Goal: Task Accomplishment & Management: Manage account settings

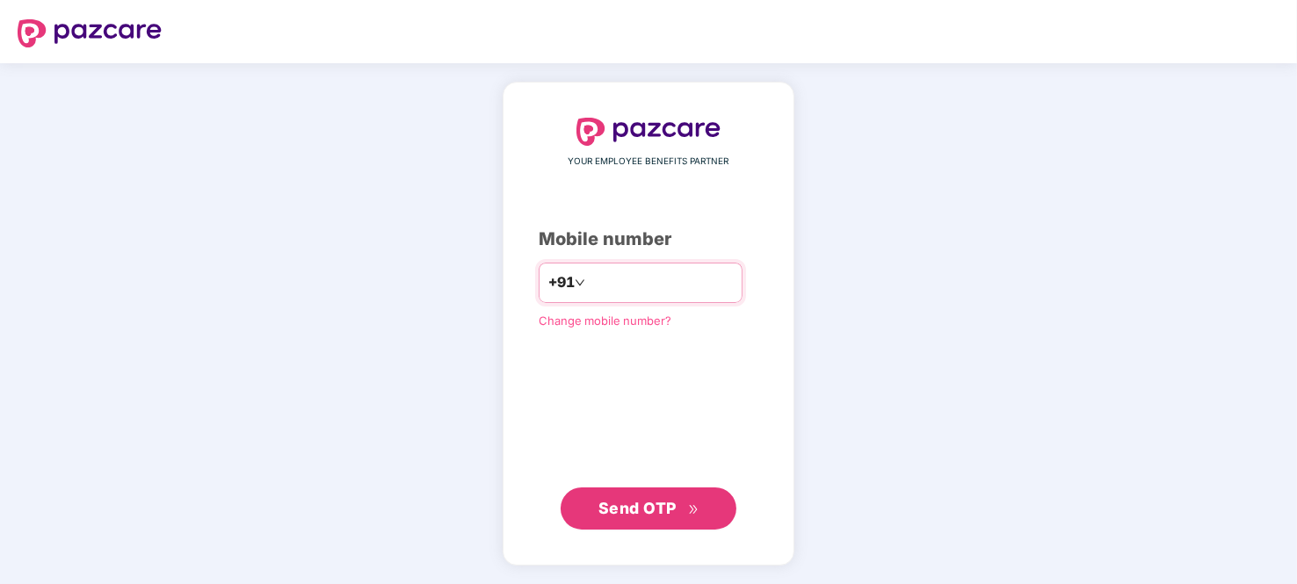
click at [644, 284] on input "number" at bounding box center [661, 283] width 144 height 28
type input "**********"
click at [664, 499] on span "Send OTP" at bounding box center [637, 508] width 78 height 18
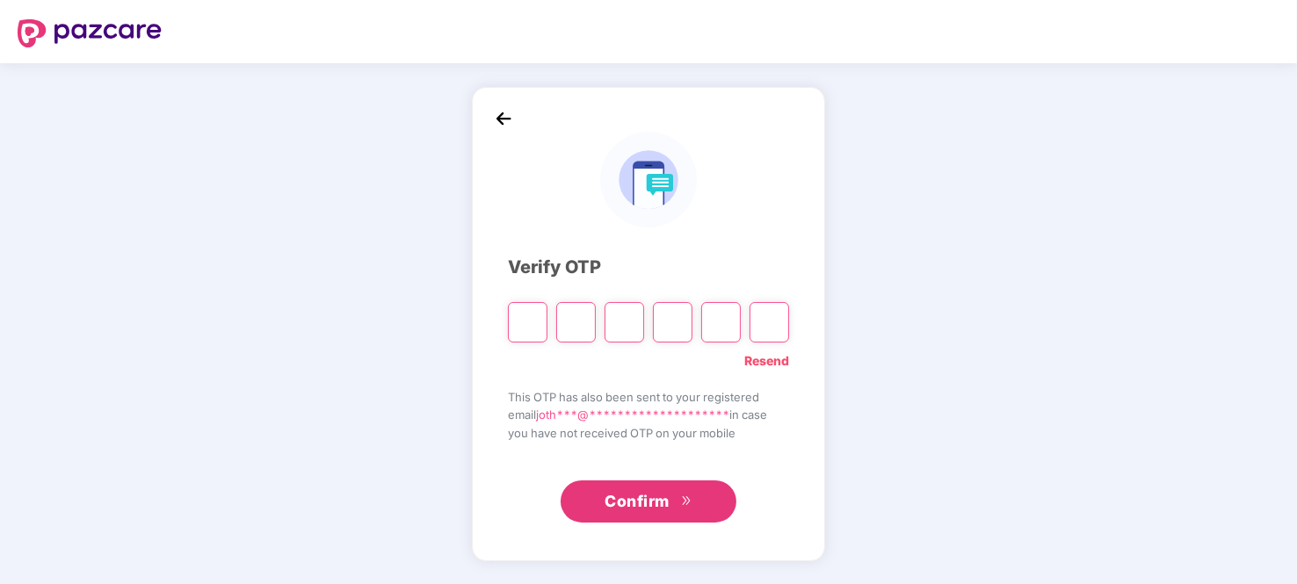
type input "*"
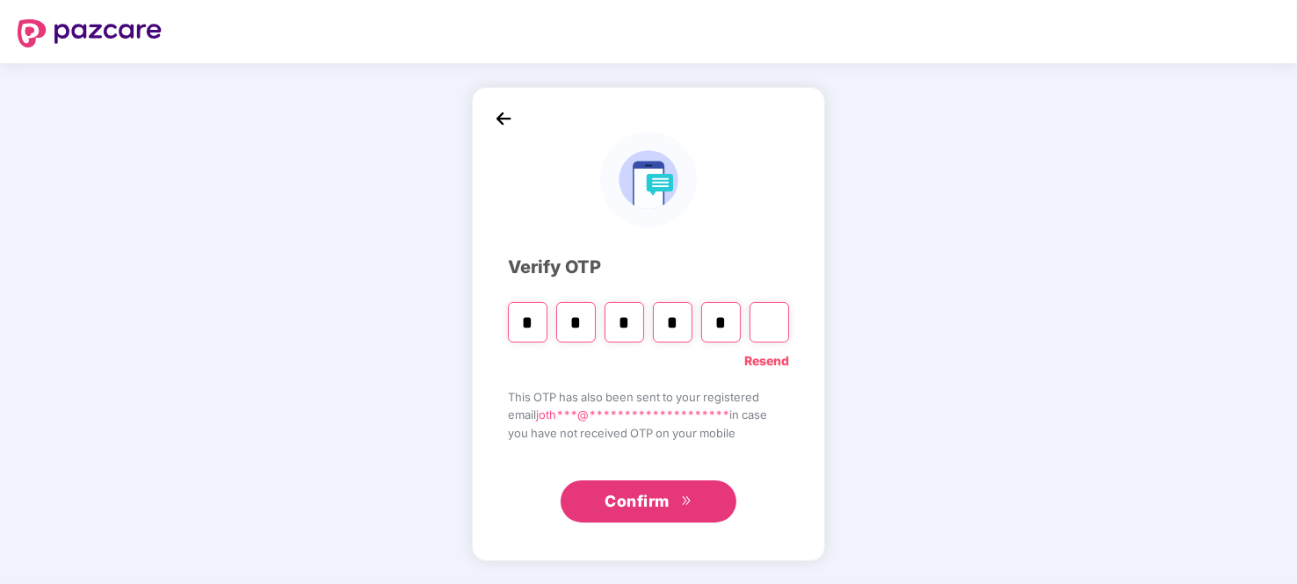
type input "*"
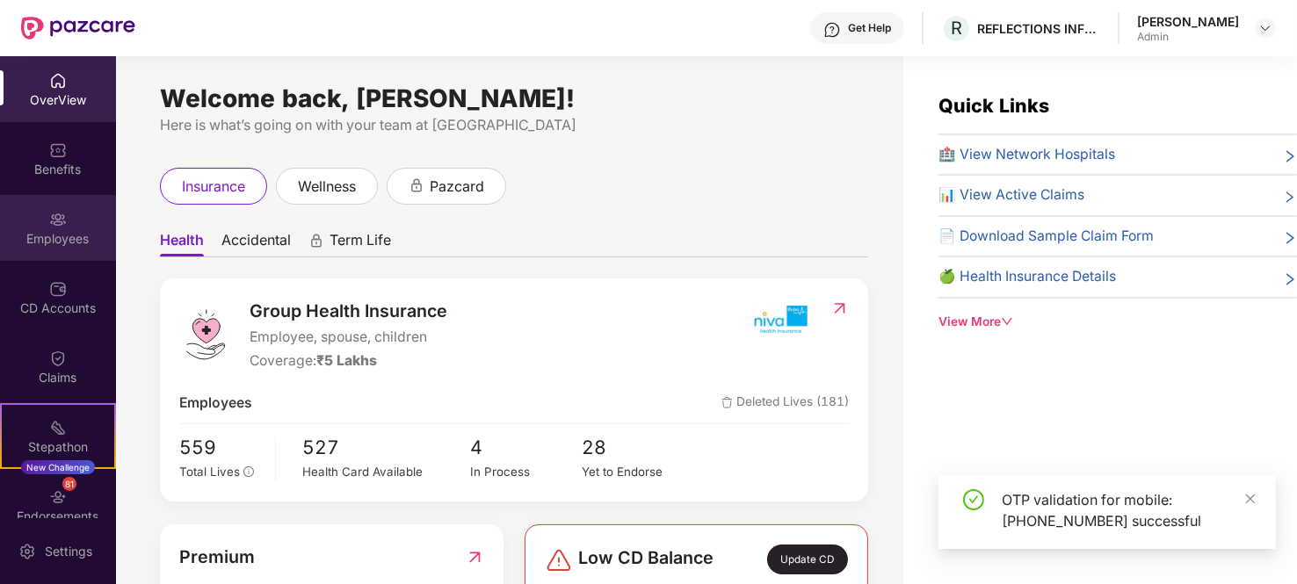
click at [51, 241] on div "Employees" at bounding box center [58, 239] width 116 height 18
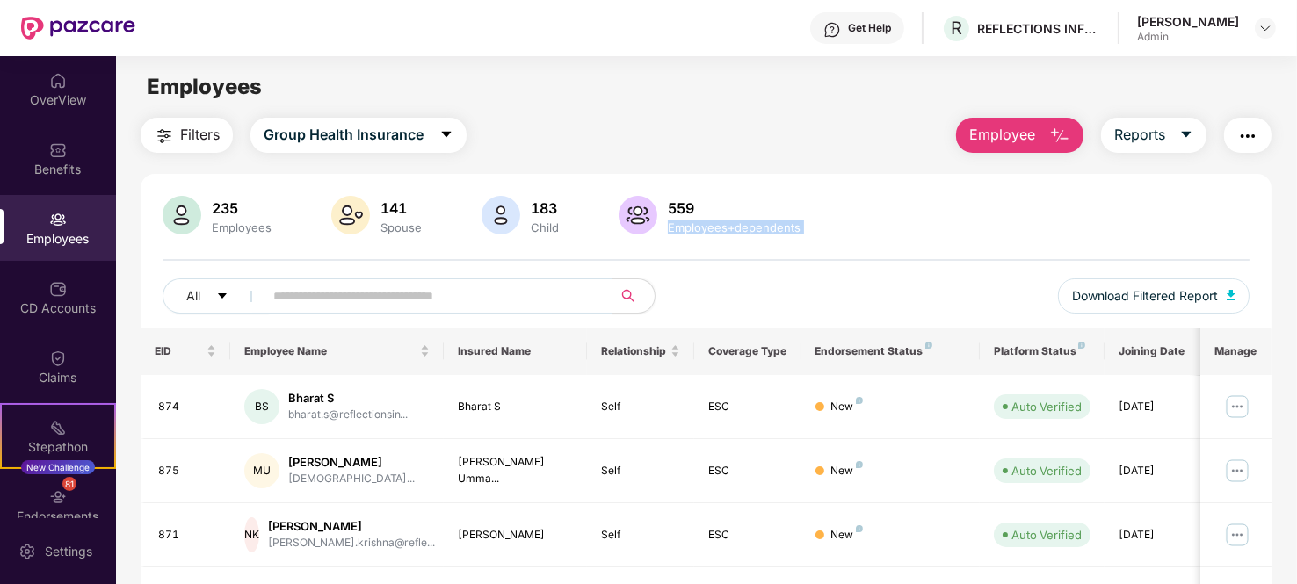
drag, startPoint x: 1294, startPoint y: 200, endPoint x: 1297, endPoint y: 311, distance: 110.8
click at [1296, 311] on html "Get Help R REFLECTIONS INFOSYSTEMS PRIVATE LIMITED [PERSON_NAME] Admin OverView…" at bounding box center [648, 292] width 1297 height 584
click at [1204, 84] on div "Employees" at bounding box center [706, 86] width 1180 height 33
click at [1103, 92] on div "Employees" at bounding box center [706, 86] width 1180 height 33
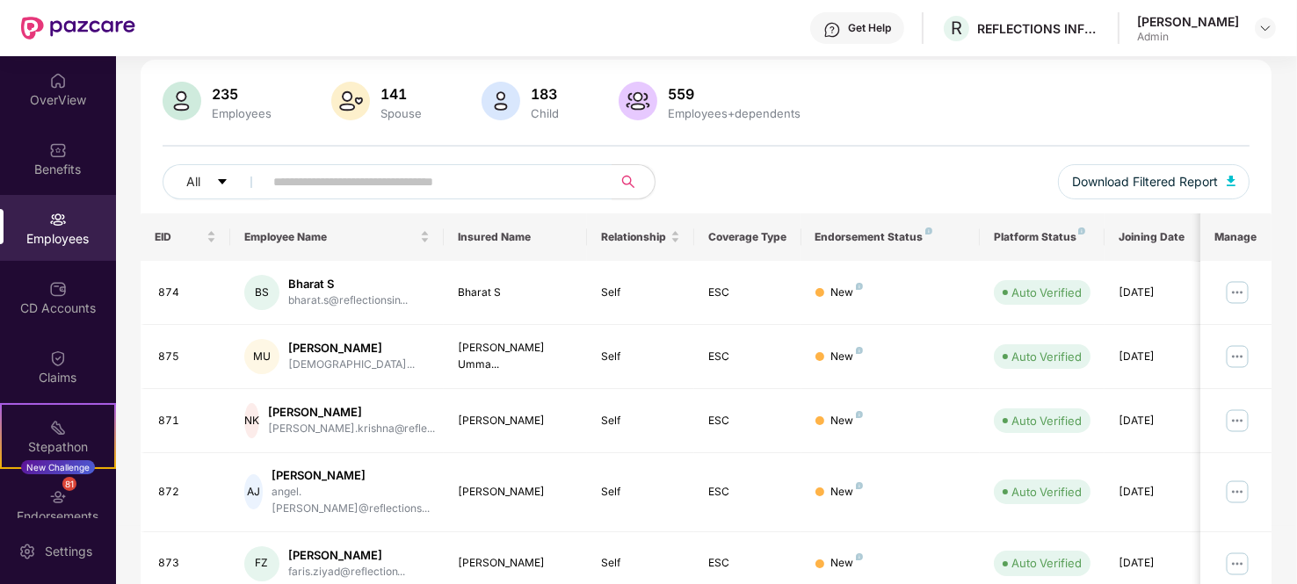
scroll to position [141, 0]
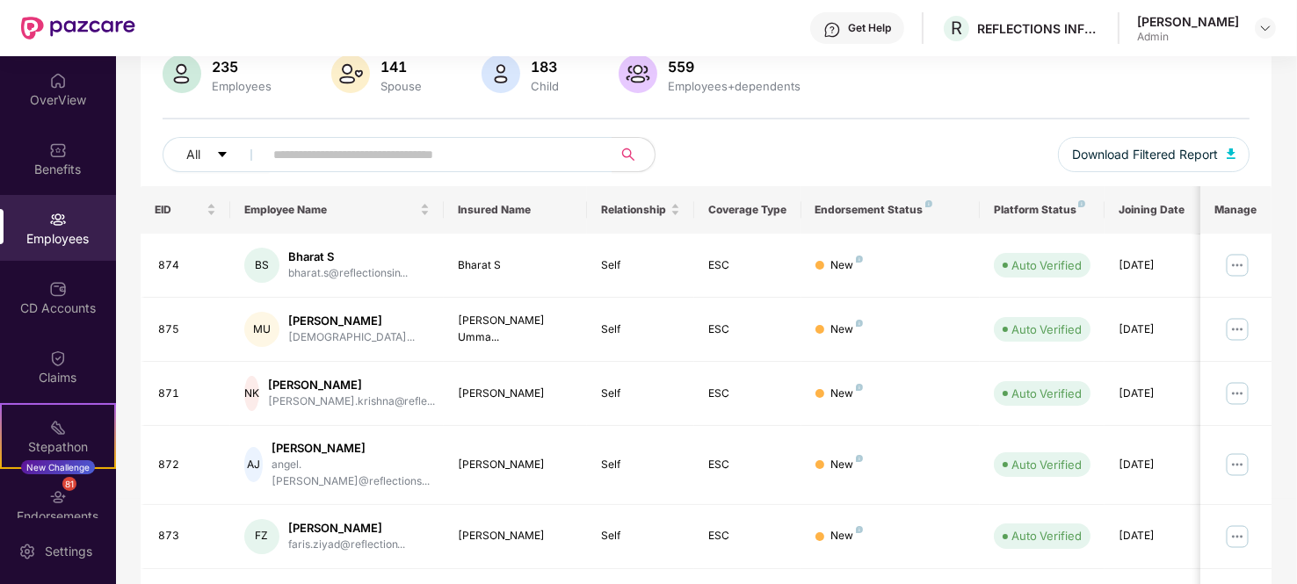
click at [1242, 105] on div "235 Employees 141 Spouse 183 Child 559 Employees+dependents All Download Filter…" at bounding box center [706, 120] width 1131 height 132
click at [1269, 144] on div "235 Employees 141 Spouse 183 Child 559 Employees+dependents All Download Filter…" at bounding box center [706, 120] width 1131 height 132
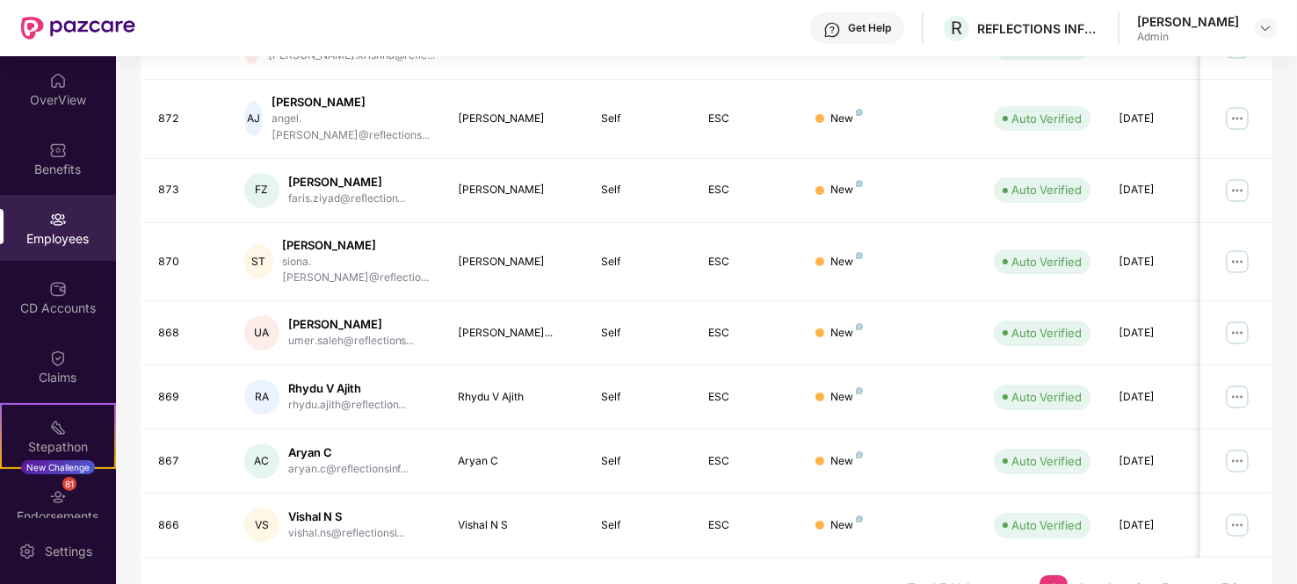
scroll to position [507, 0]
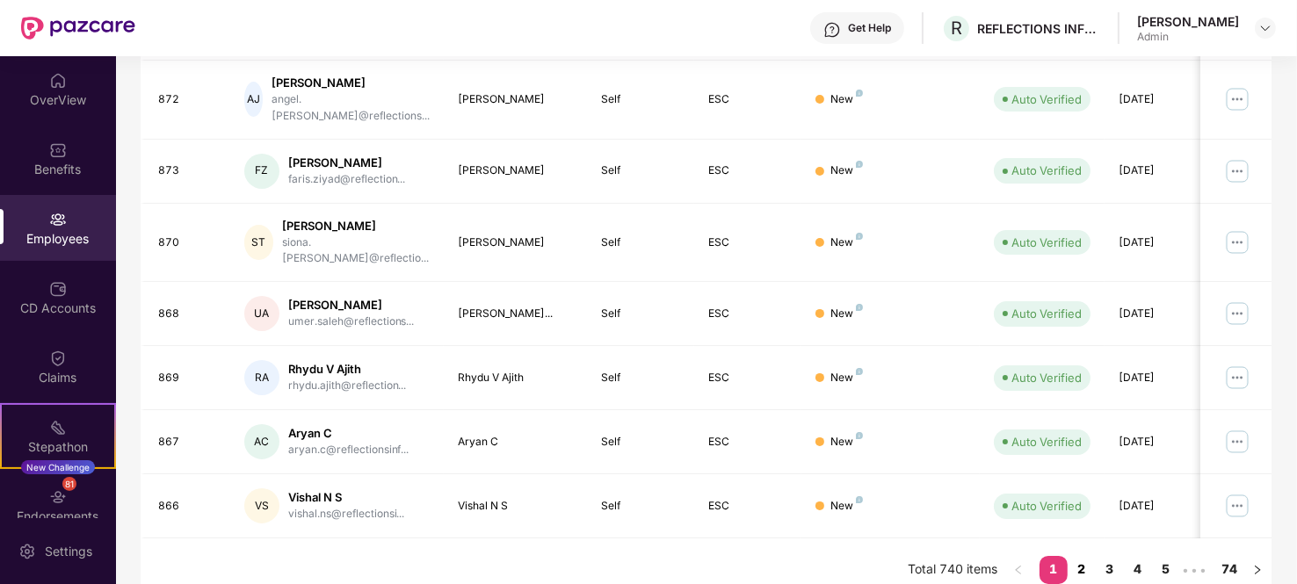
click at [1071, 556] on link "2" at bounding box center [1082, 569] width 28 height 26
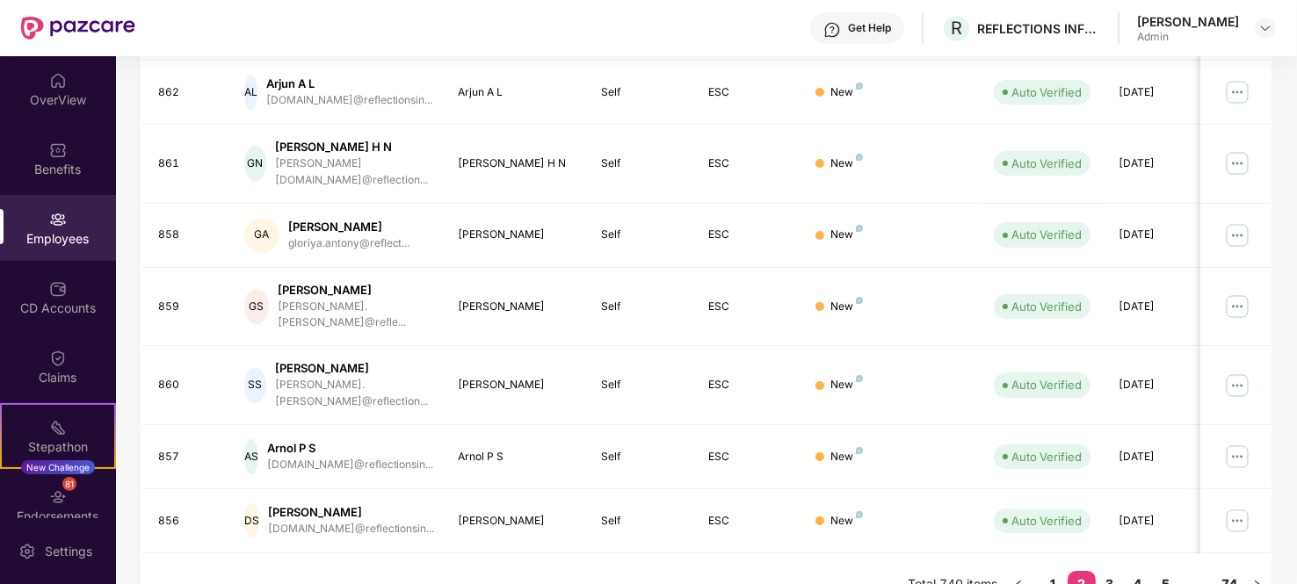
scroll to position [493, 0]
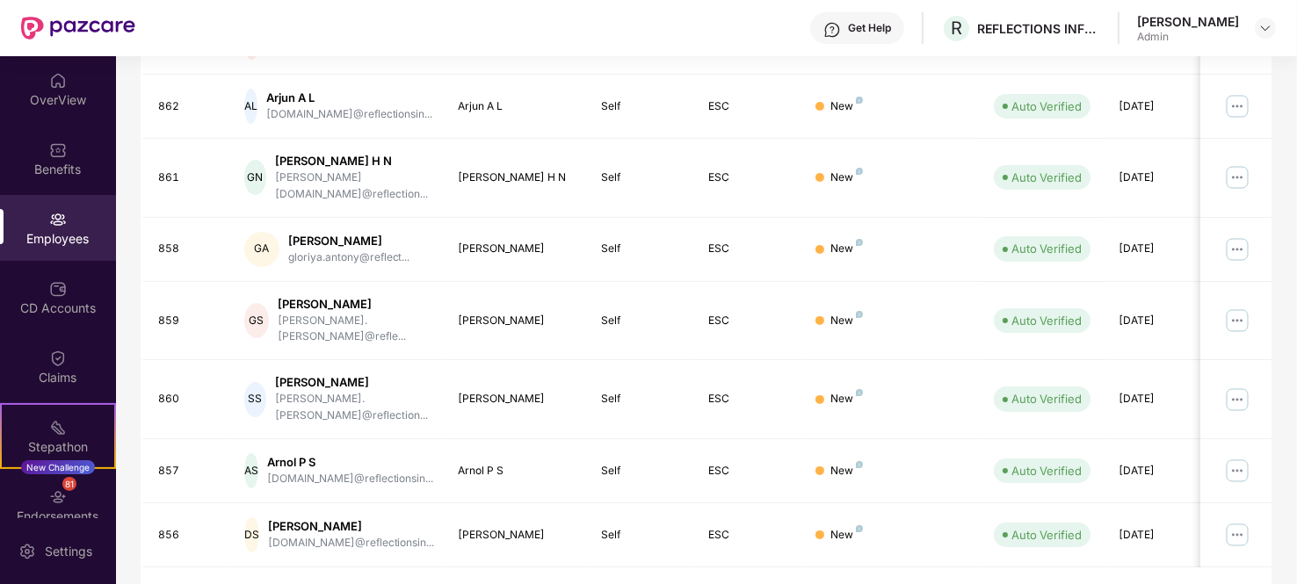
click at [1282, 146] on div "Filters Group Health Insurance Employee Reports 235 Employees 141 Spouse 183 Ch…" at bounding box center [706, 128] width 1180 height 1006
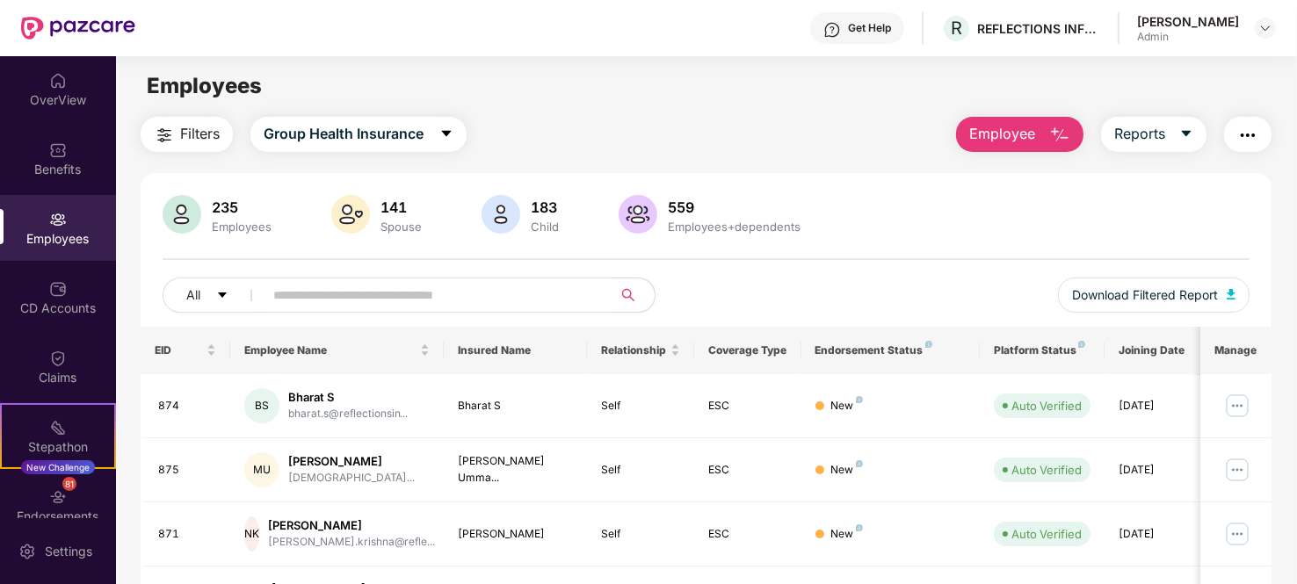
scroll to position [0, 0]
click at [60, 226] on img at bounding box center [58, 220] width 18 height 18
click at [49, 221] on img at bounding box center [58, 220] width 18 height 18
click at [299, 296] on input "text" at bounding box center [430, 296] width 315 height 26
type input "*****"
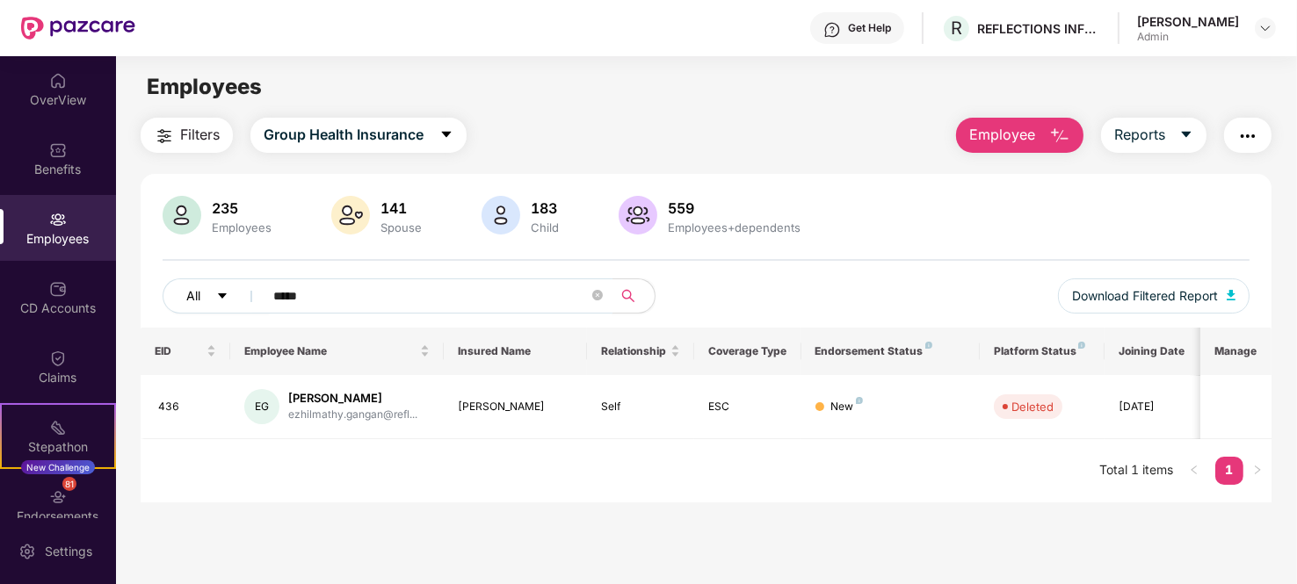
drag, startPoint x: 324, startPoint y: 292, endPoint x: 220, endPoint y: 290, distance: 104.6
click at [220, 290] on div "All *****" at bounding box center [435, 296] width 544 height 35
